Goal: Task Accomplishment & Management: Manage account settings

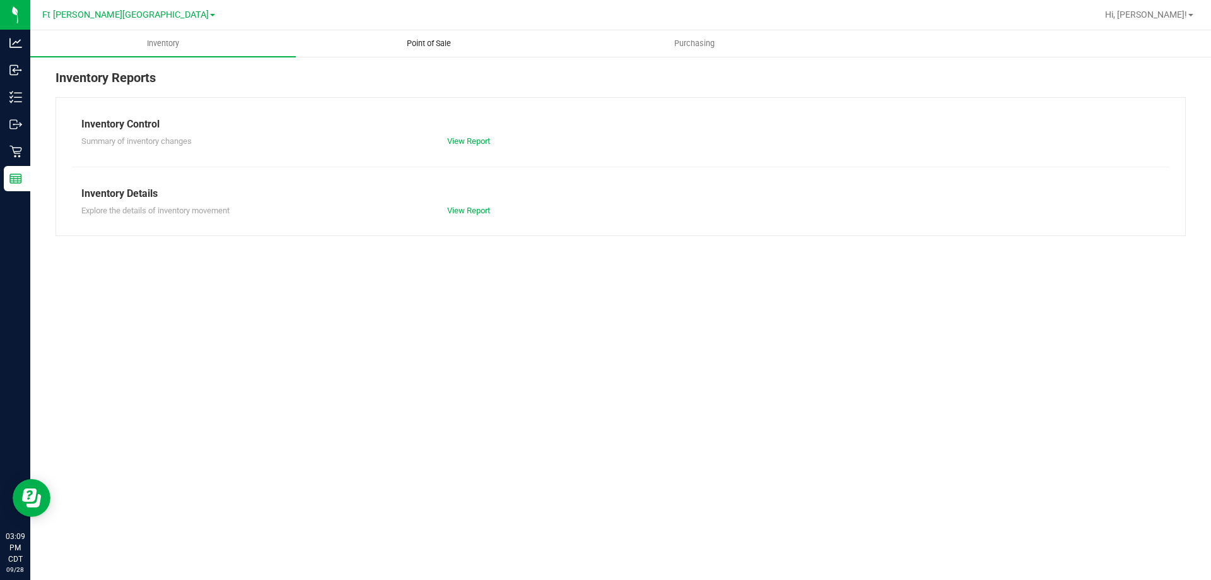
click at [433, 44] on span "Point of Sale" at bounding box center [429, 43] width 78 height 11
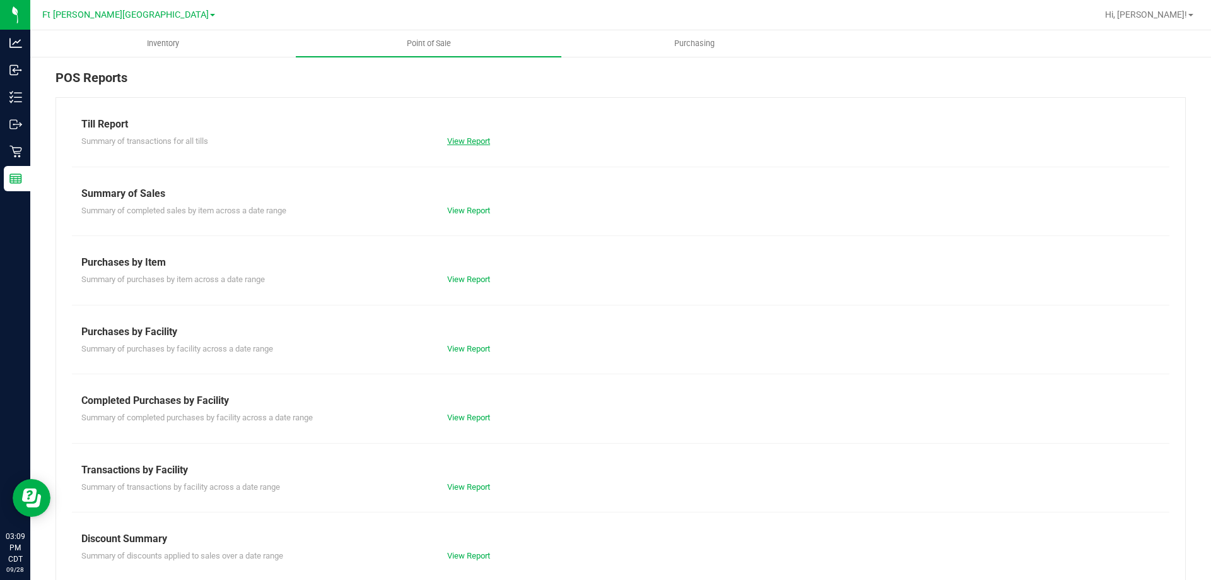
click at [469, 142] on link "View Report" at bounding box center [468, 140] width 43 height 9
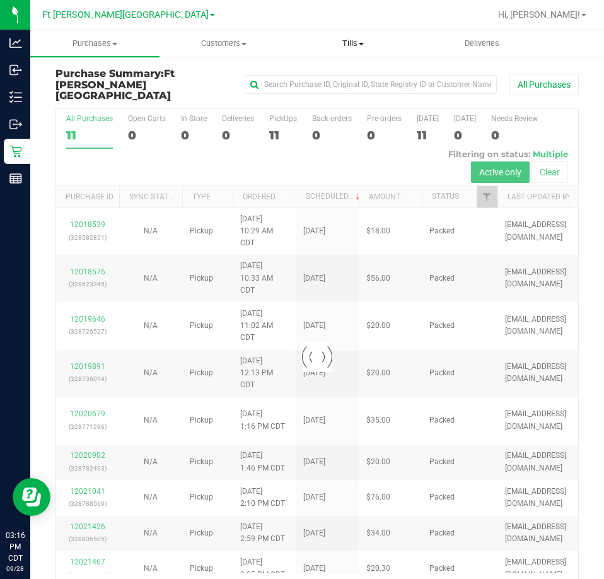
click at [356, 45] on span "Tills" at bounding box center [353, 43] width 128 height 11
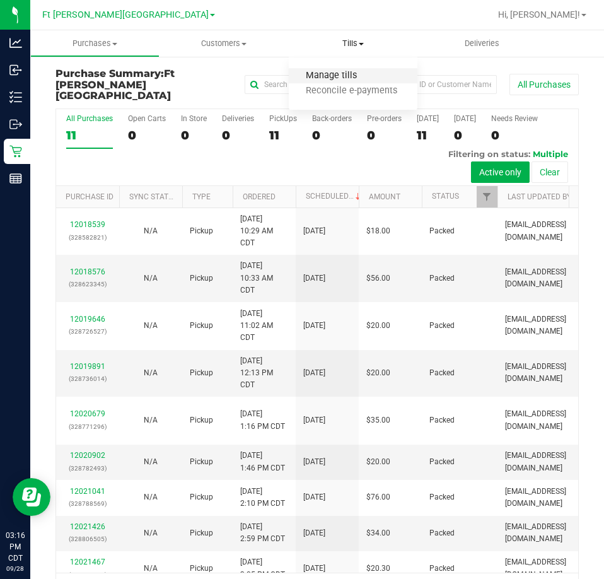
click at [327, 72] on span "Manage tills" at bounding box center [331, 76] width 85 height 11
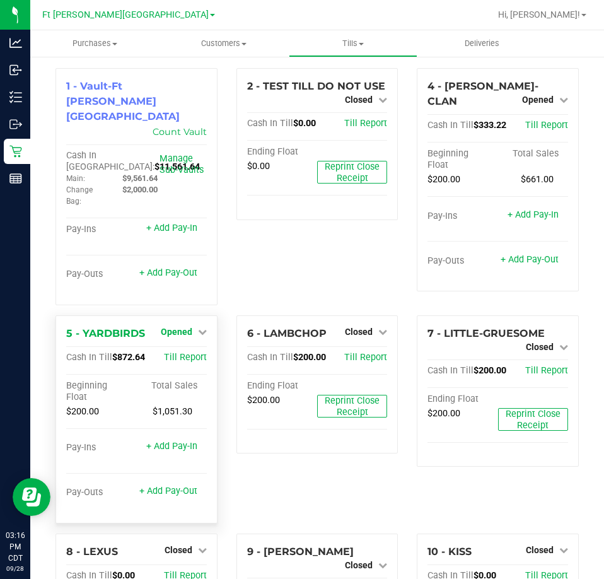
click at [175, 327] on span "Opened" at bounding box center [177, 332] width 32 height 10
click at [182, 353] on link "Close Till" at bounding box center [178, 358] width 34 height 10
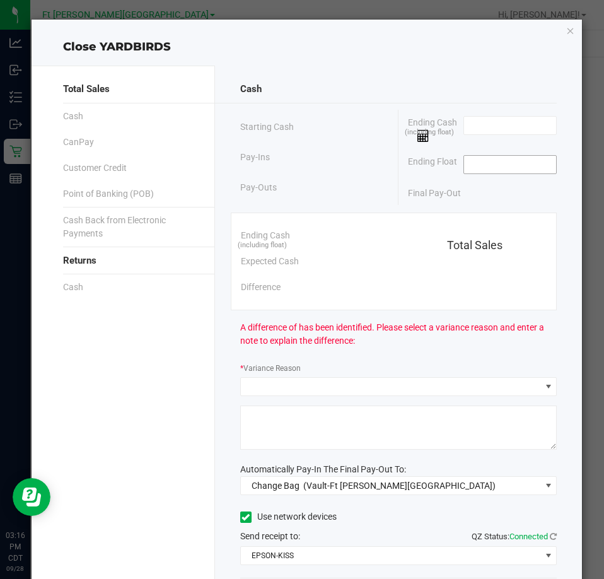
click at [506, 168] on input at bounding box center [510, 165] width 93 height 18
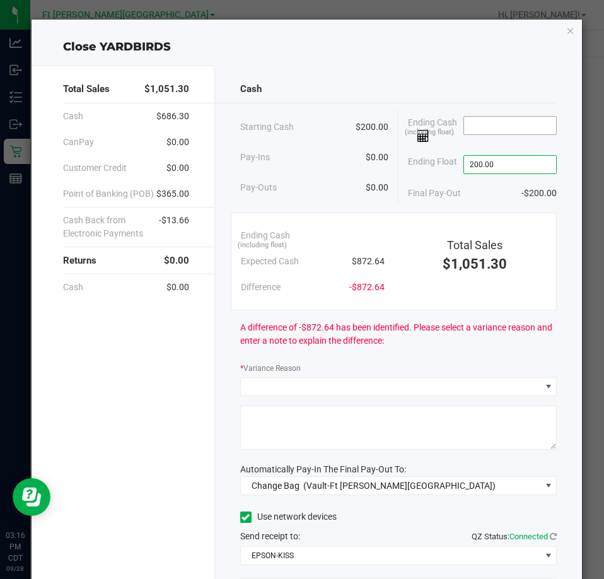
type input "$200.00"
click at [513, 127] on input at bounding box center [510, 126] width 93 height 18
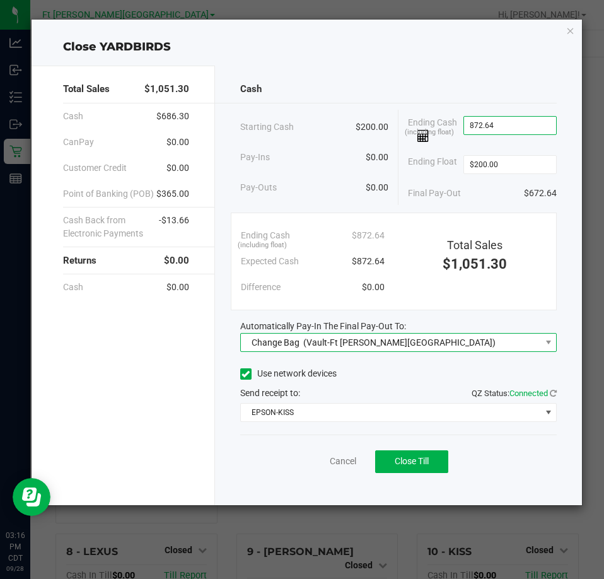
type input "$872.64"
click at [382, 347] on span "(Vault-Ft [PERSON_NAME][GEOGRAPHIC_DATA])" at bounding box center [399, 342] width 192 height 10
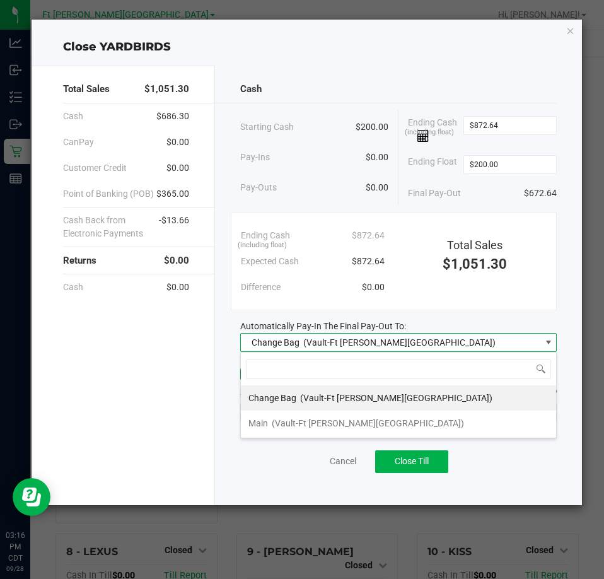
scroll to position [19, 317]
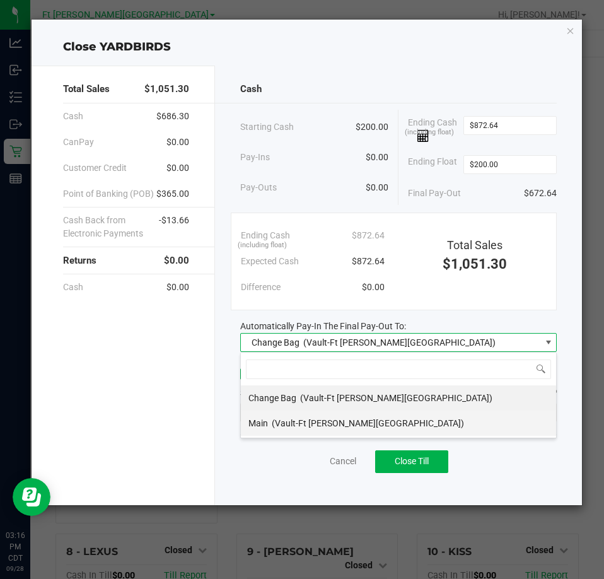
click at [329, 426] on span "(Vault-Ft [PERSON_NAME][GEOGRAPHIC_DATA])" at bounding box center [368, 423] width 192 height 10
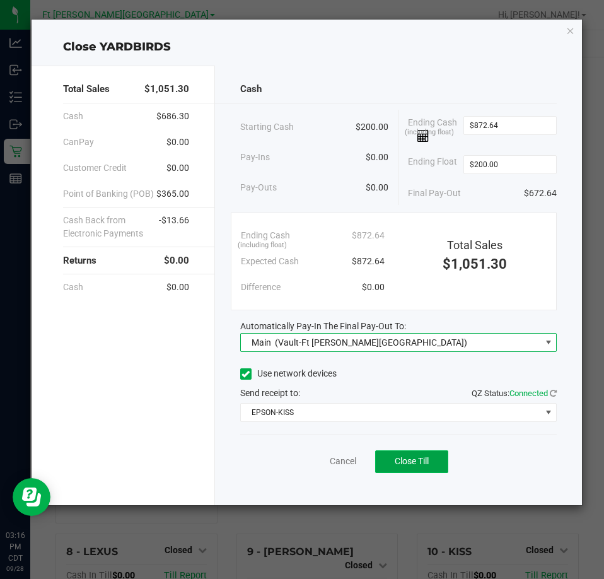
click at [435, 467] on button "Close Till" at bounding box center [411, 461] width 73 height 23
